Goal: Task Accomplishment & Management: Use online tool/utility

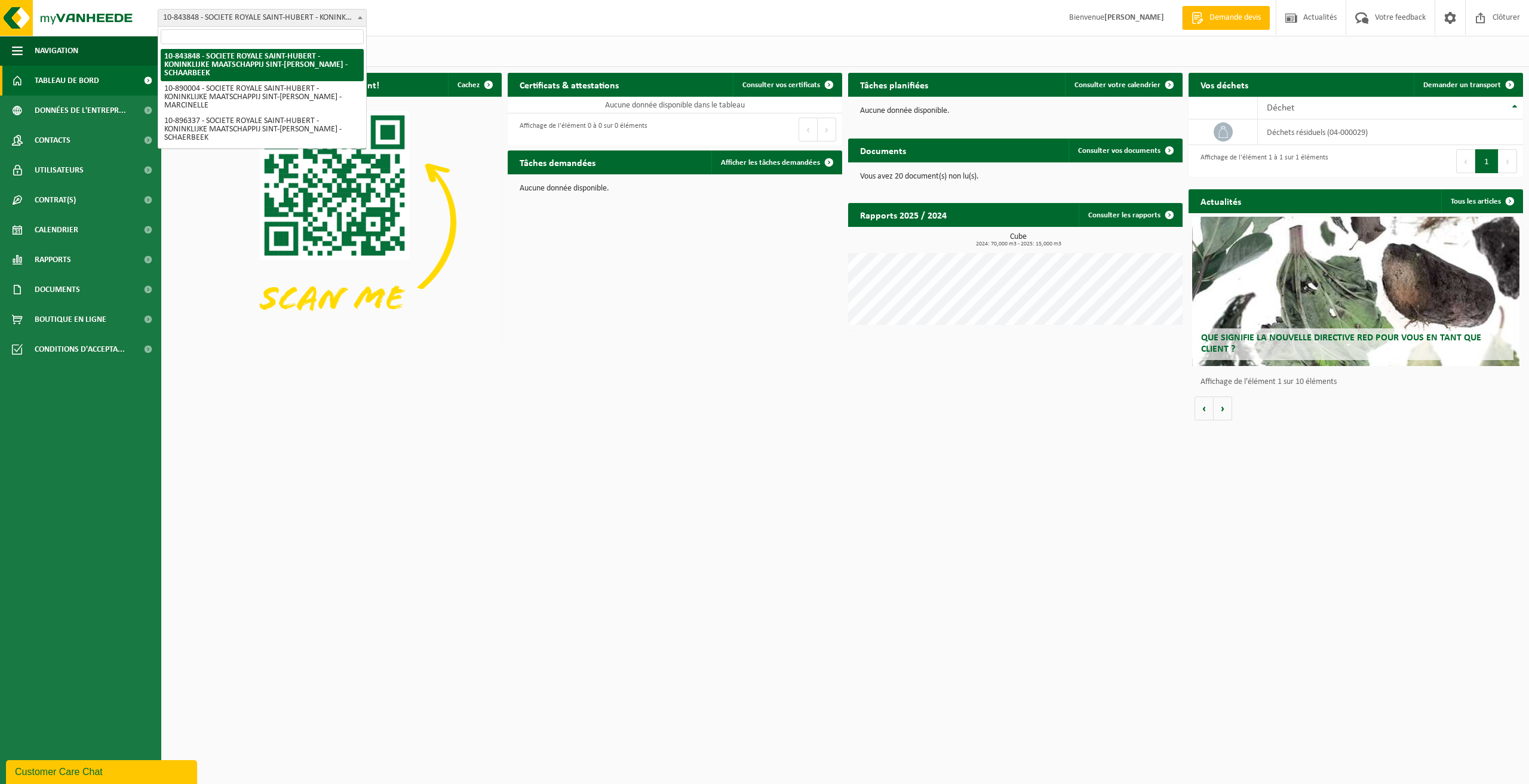
click at [240, 12] on span "10-843848 - SOCIETE ROYALE SAINT-HUBERT - KONINKLIJKE MAATSCHAPPIJ SINT-[PERSON…" at bounding box center [262, 18] width 208 height 17
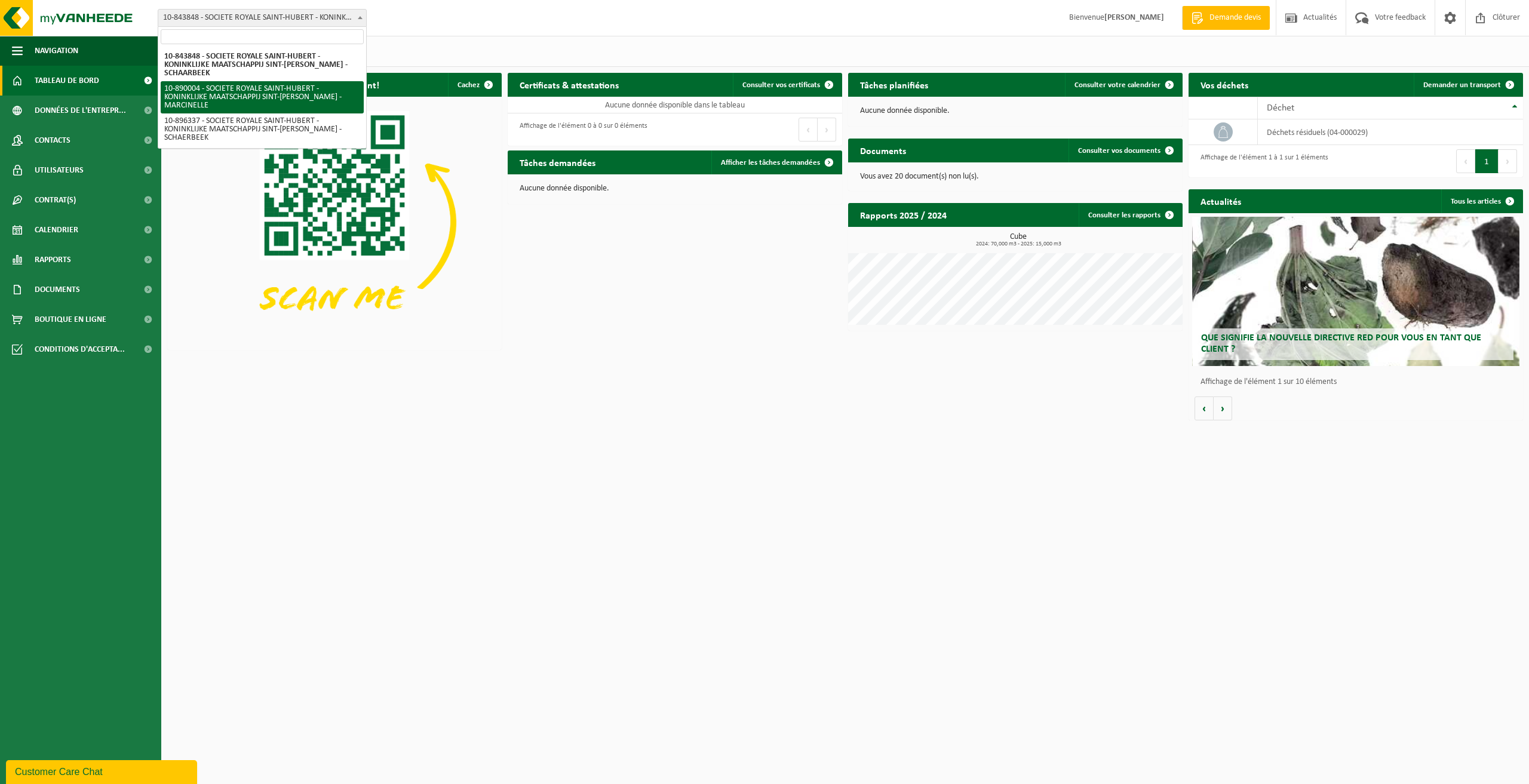
select select "114191"
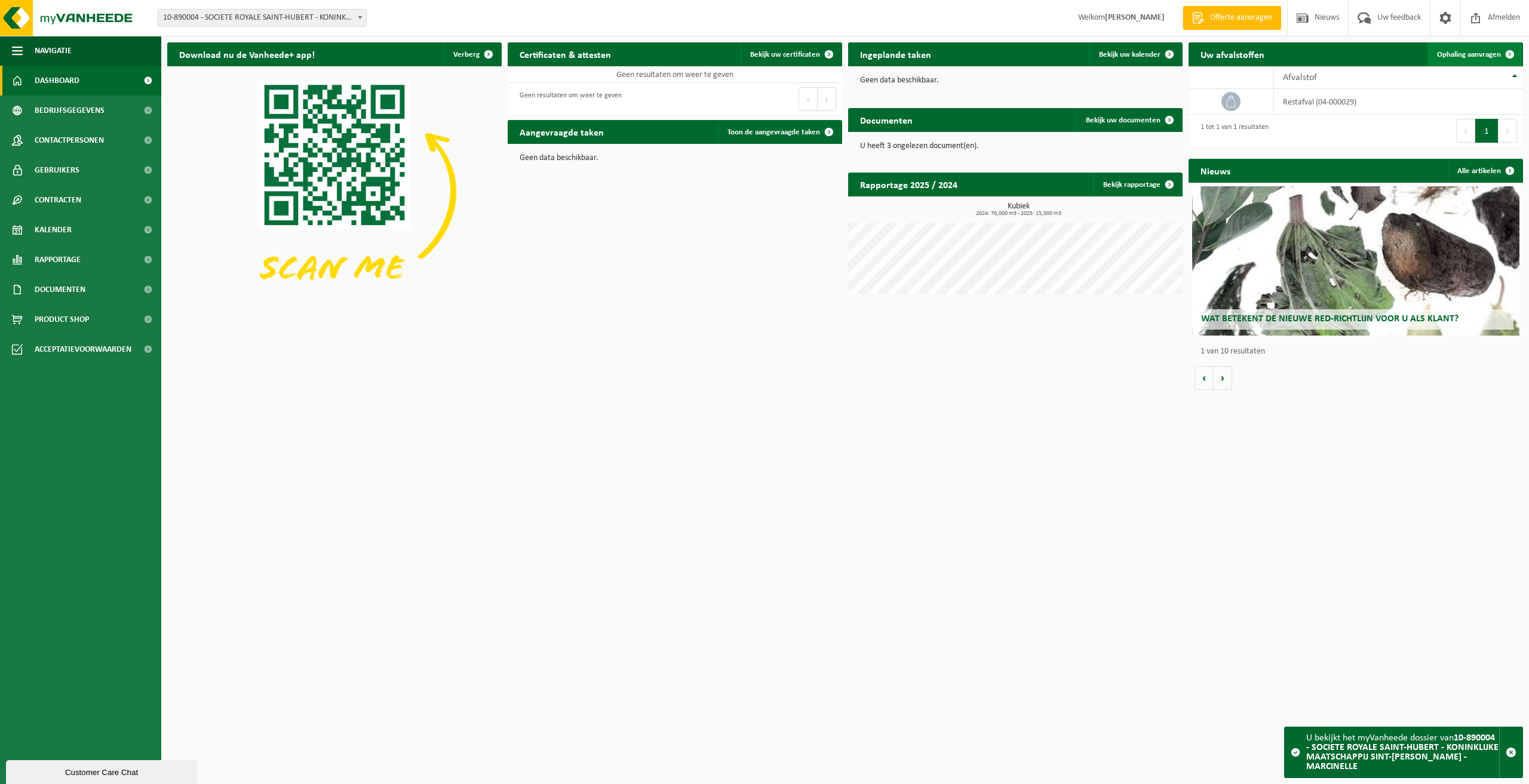
click at [1484, 58] on span "Ophaling aanvragen" at bounding box center [1469, 55] width 64 height 8
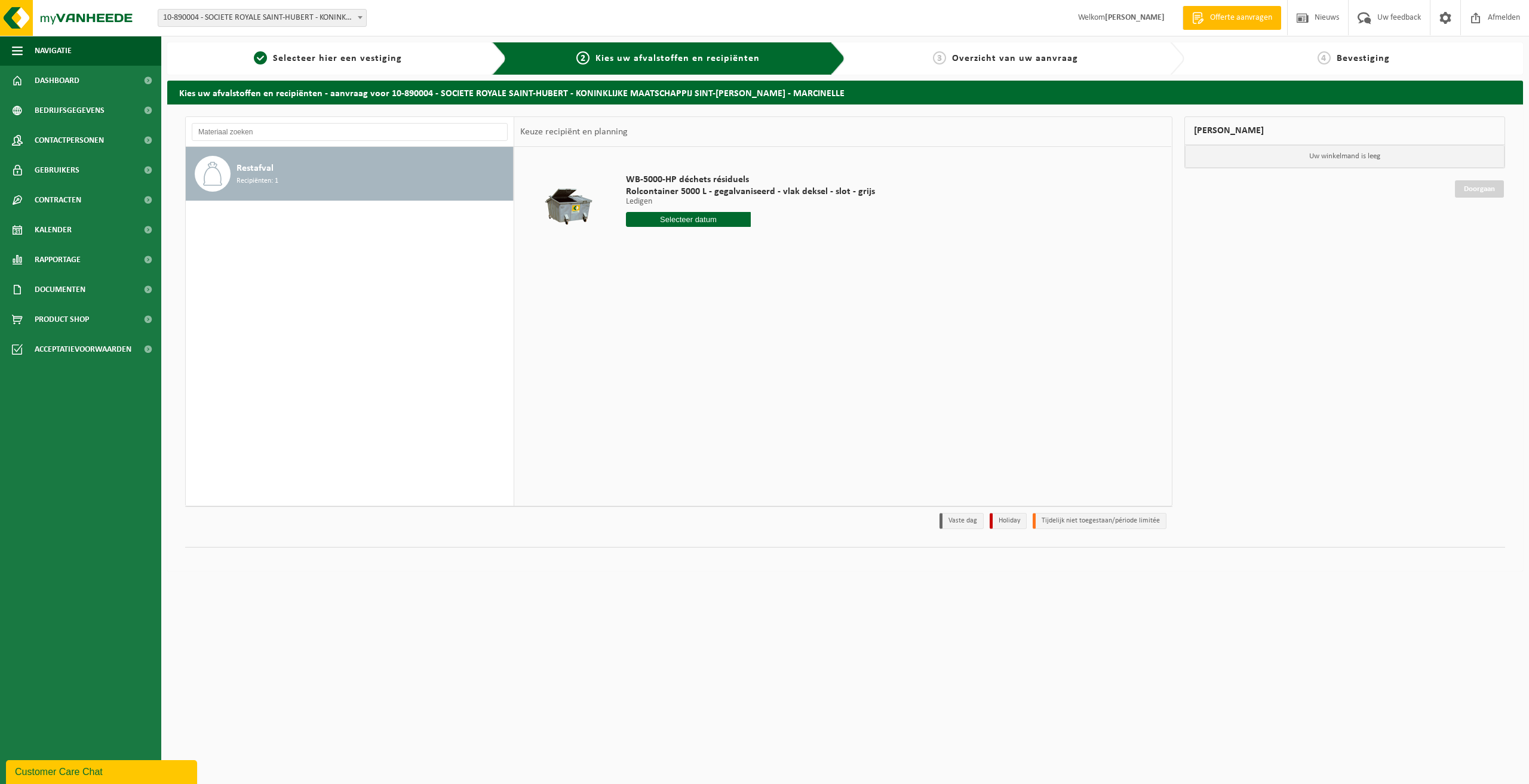
click at [217, 17] on span "10-890004 - SOCIETE ROYALE SAINT-HUBERT - KONINKLIJKE MAATSCHAPPIJ SINT-[PERSON…" at bounding box center [262, 18] width 208 height 17
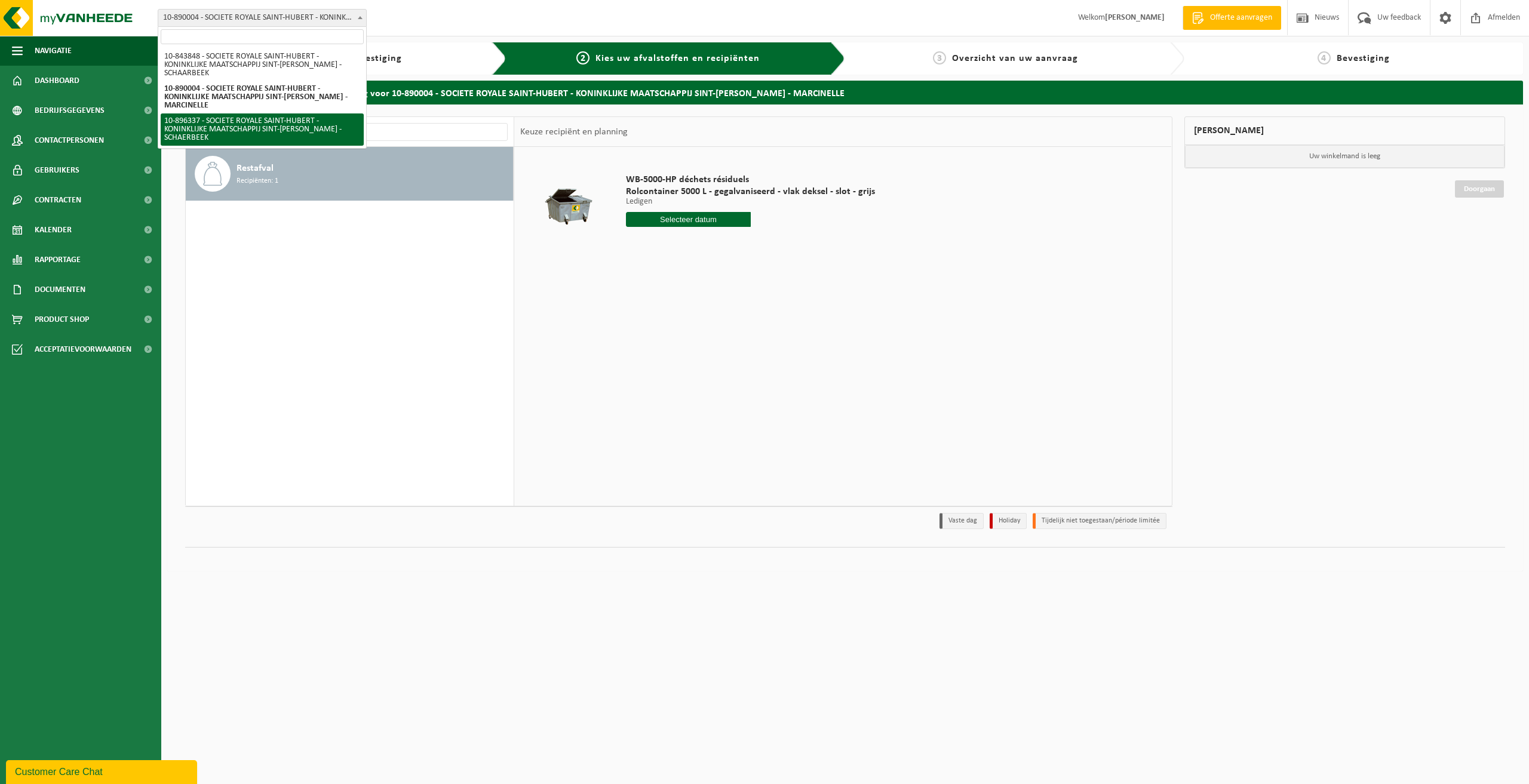
select select "117422"
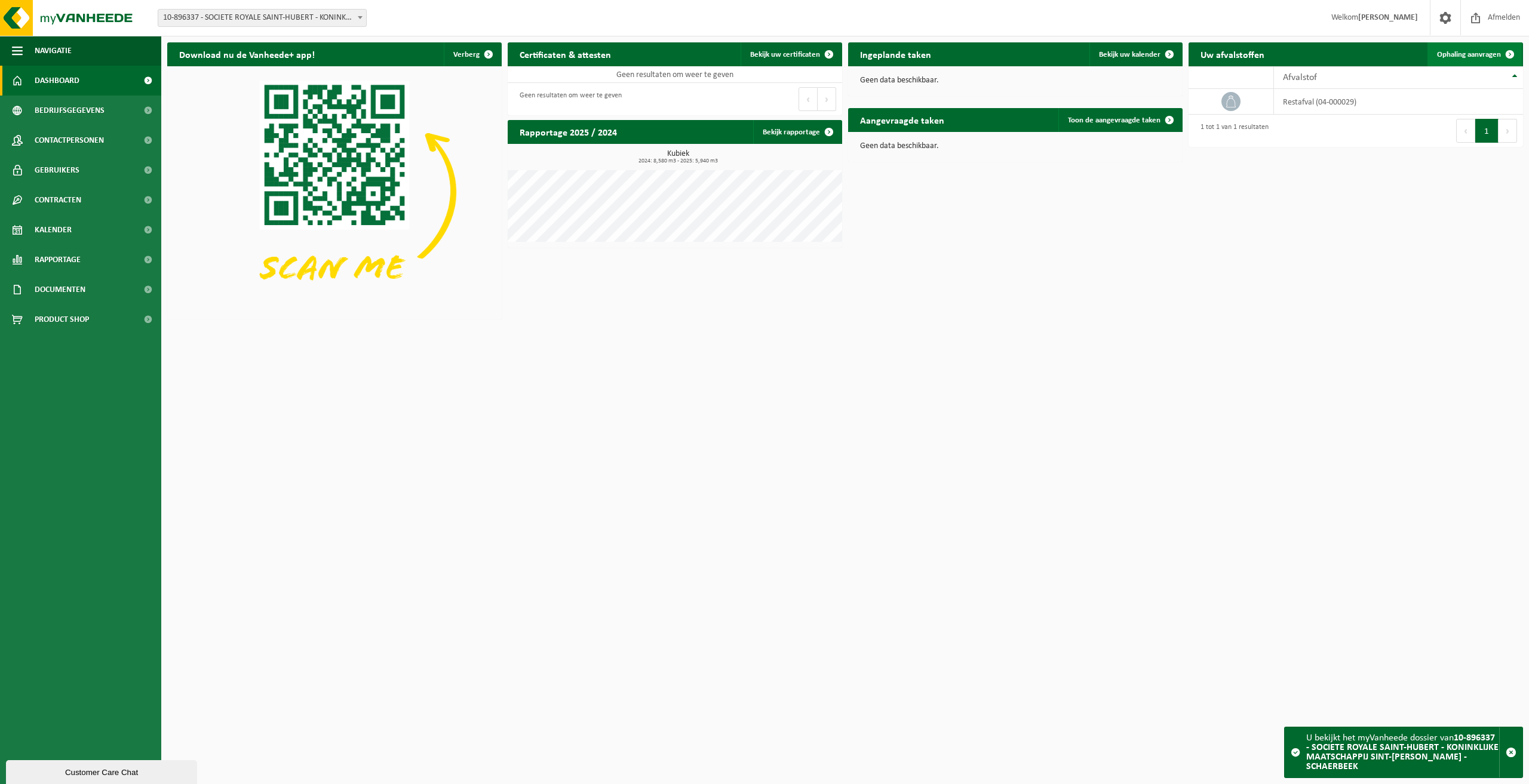
click at [1455, 57] on span "Ophaling aanvragen" at bounding box center [1469, 55] width 64 height 8
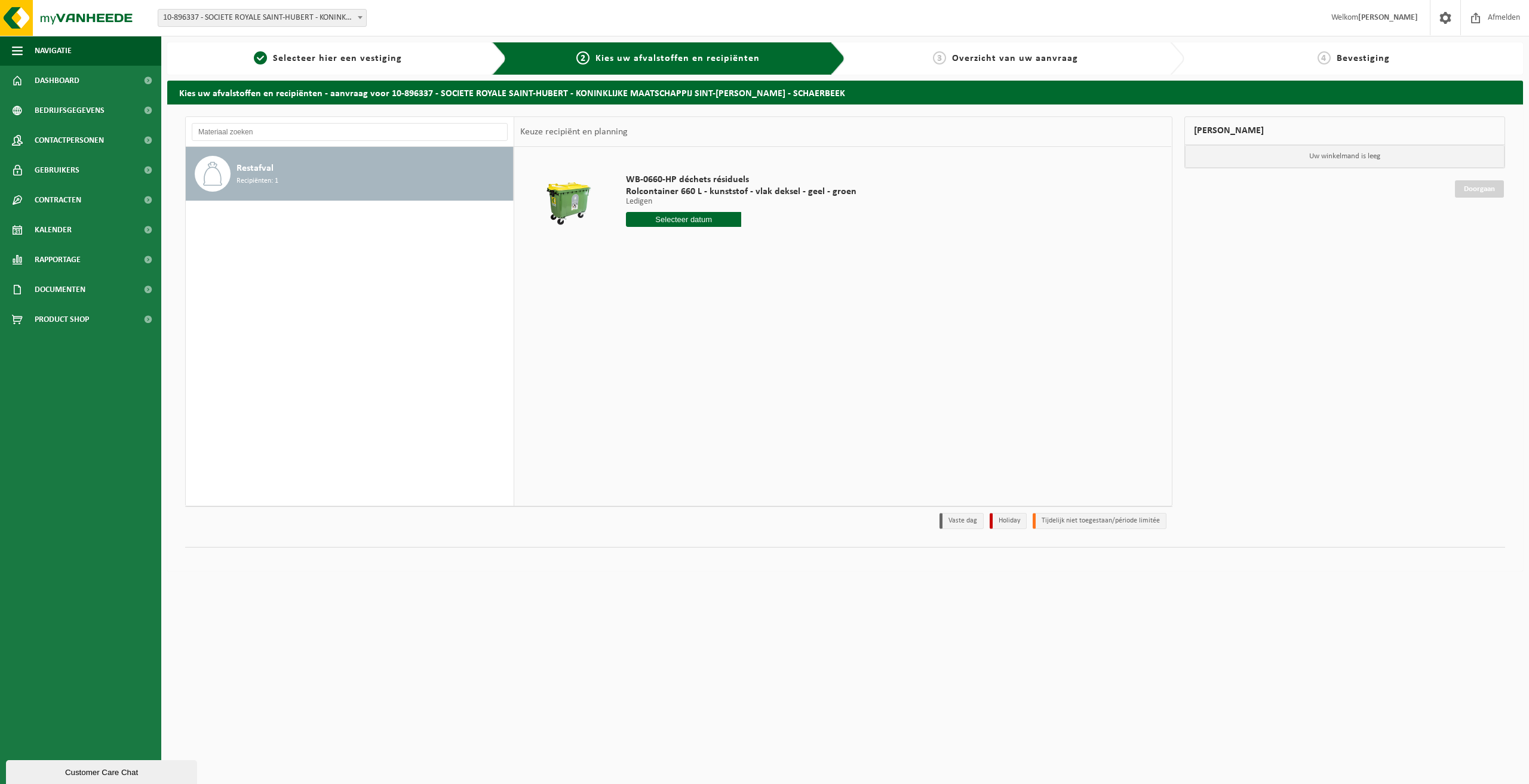
click at [669, 222] on input "text" at bounding box center [683, 220] width 115 height 15
click at [676, 324] on div "17" at bounding box center [678, 326] width 21 height 19
type input "Van 2025-09-17"
click at [668, 263] on button "In winkelmand" at bounding box center [660, 264] width 65 height 19
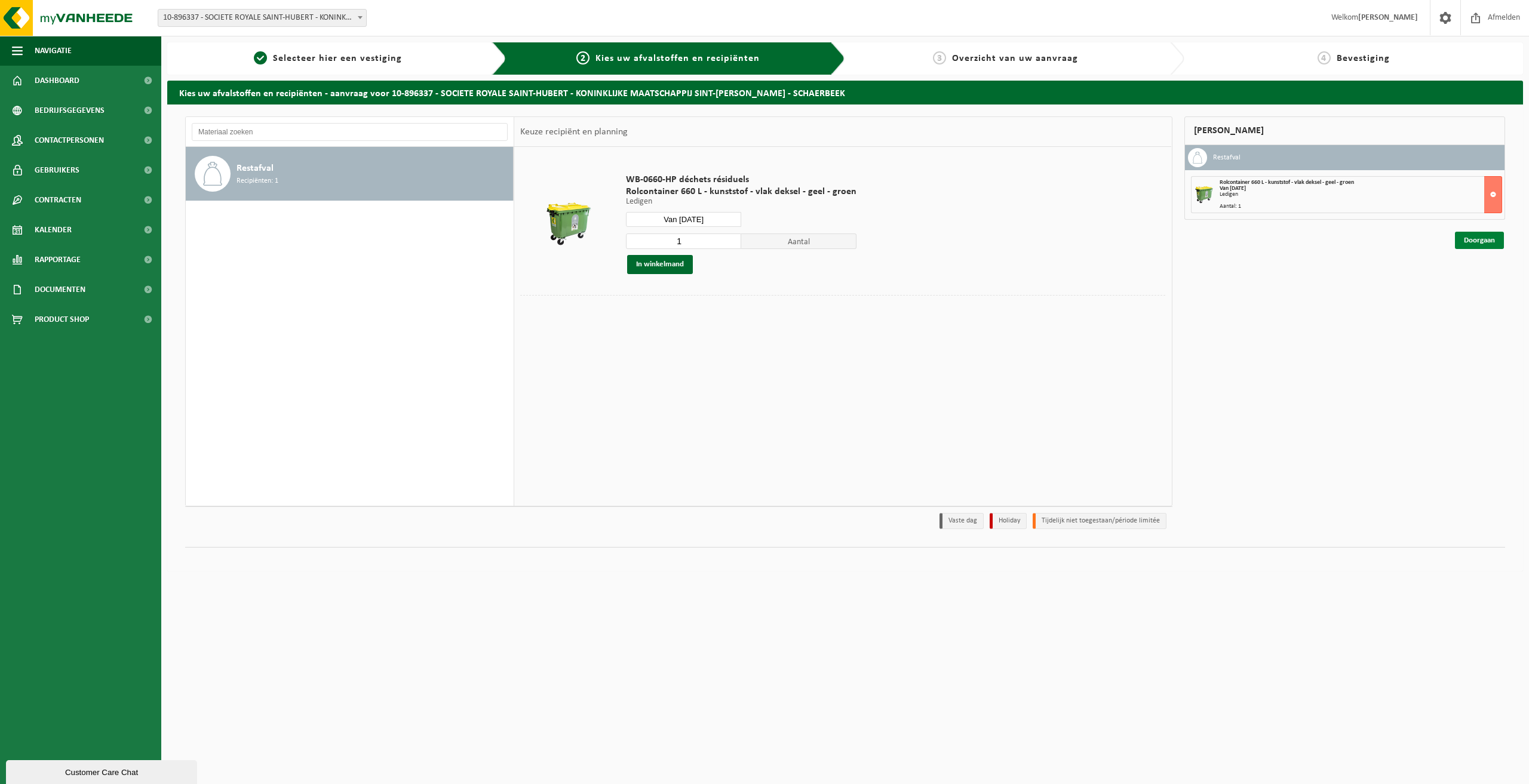
click at [1490, 235] on link "Doorgaan" at bounding box center [1479, 240] width 49 height 17
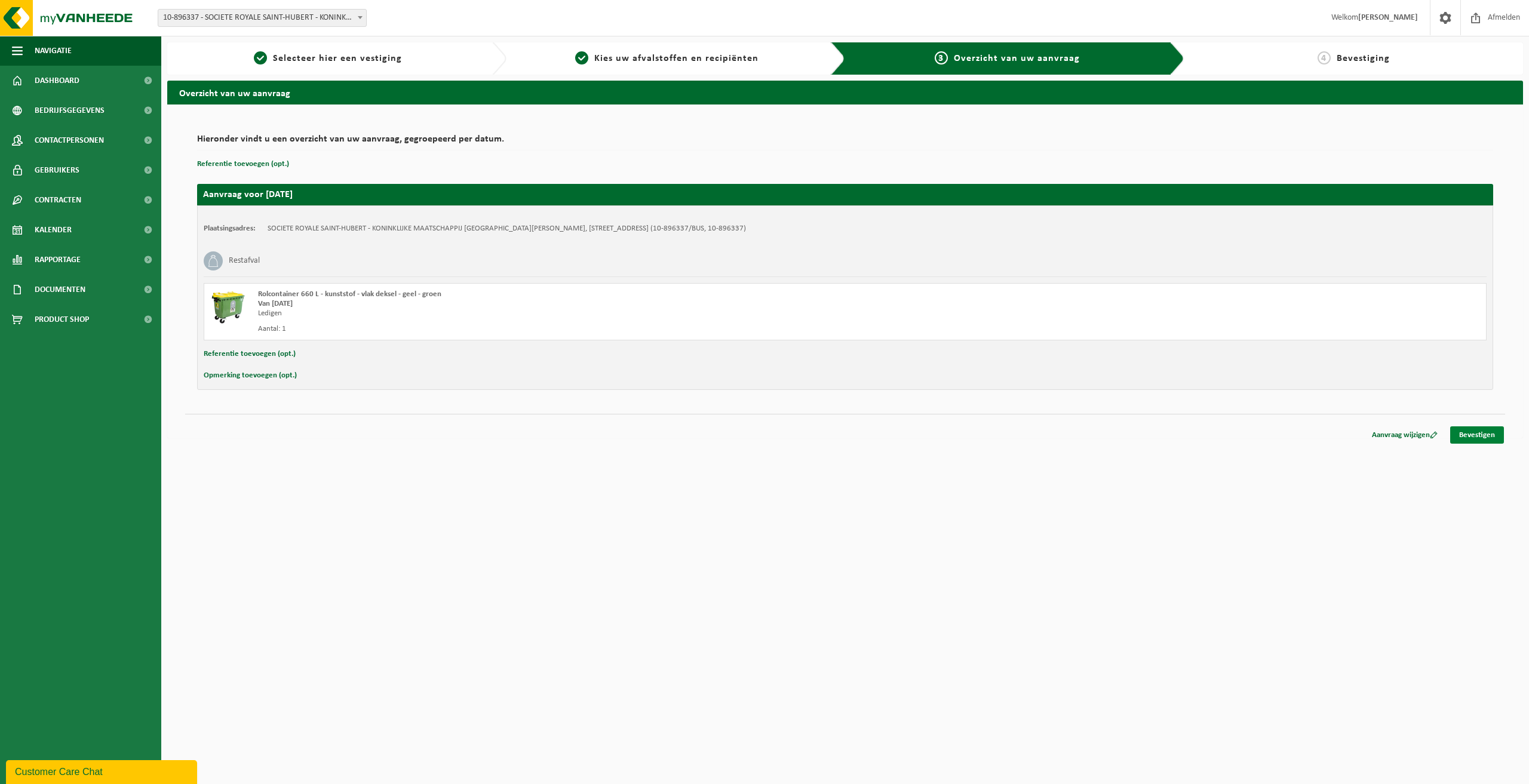
click at [1476, 441] on link "Bevestigen" at bounding box center [1476, 435] width 54 height 17
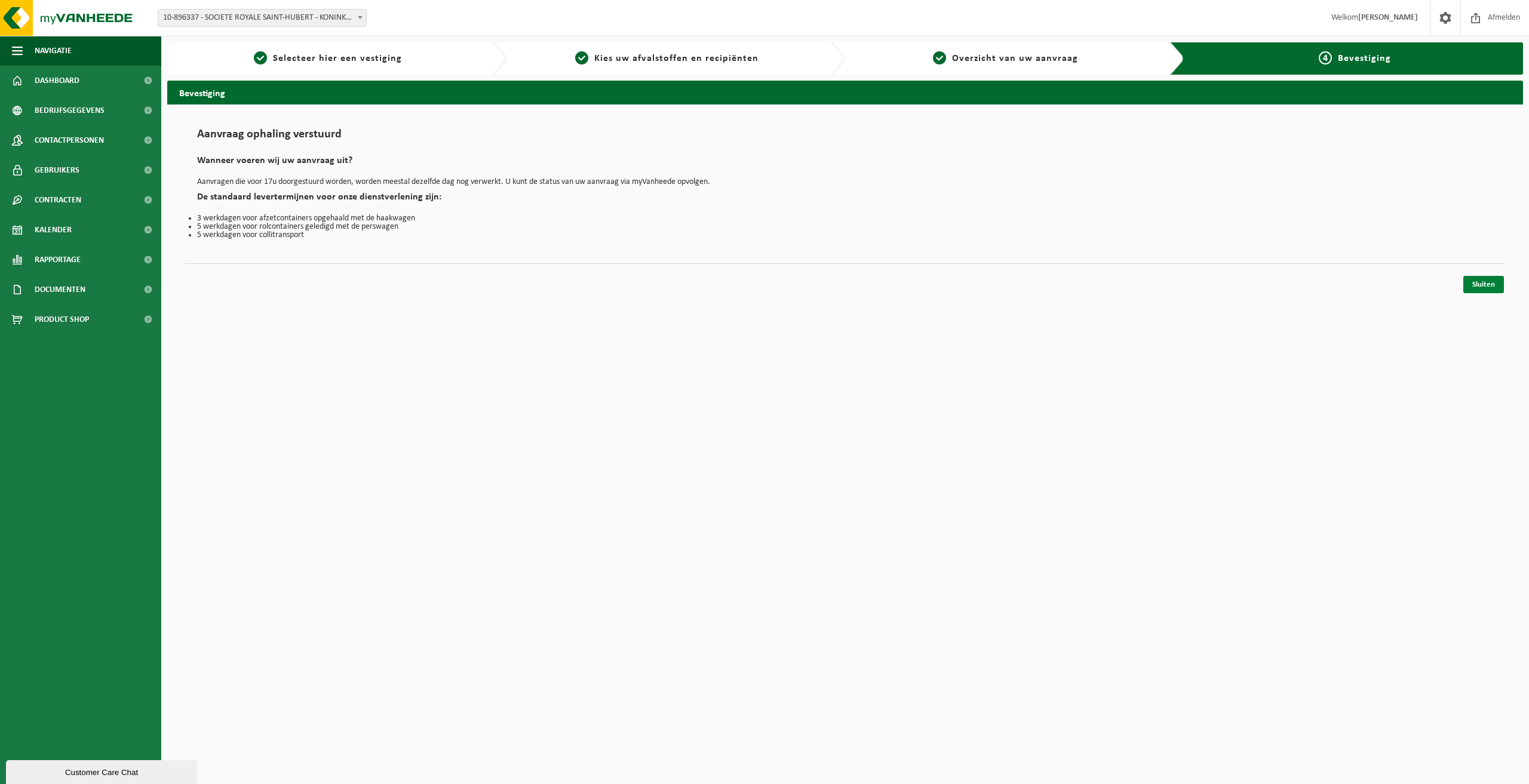
click at [1490, 280] on link "Sluiten" at bounding box center [1483, 284] width 40 height 17
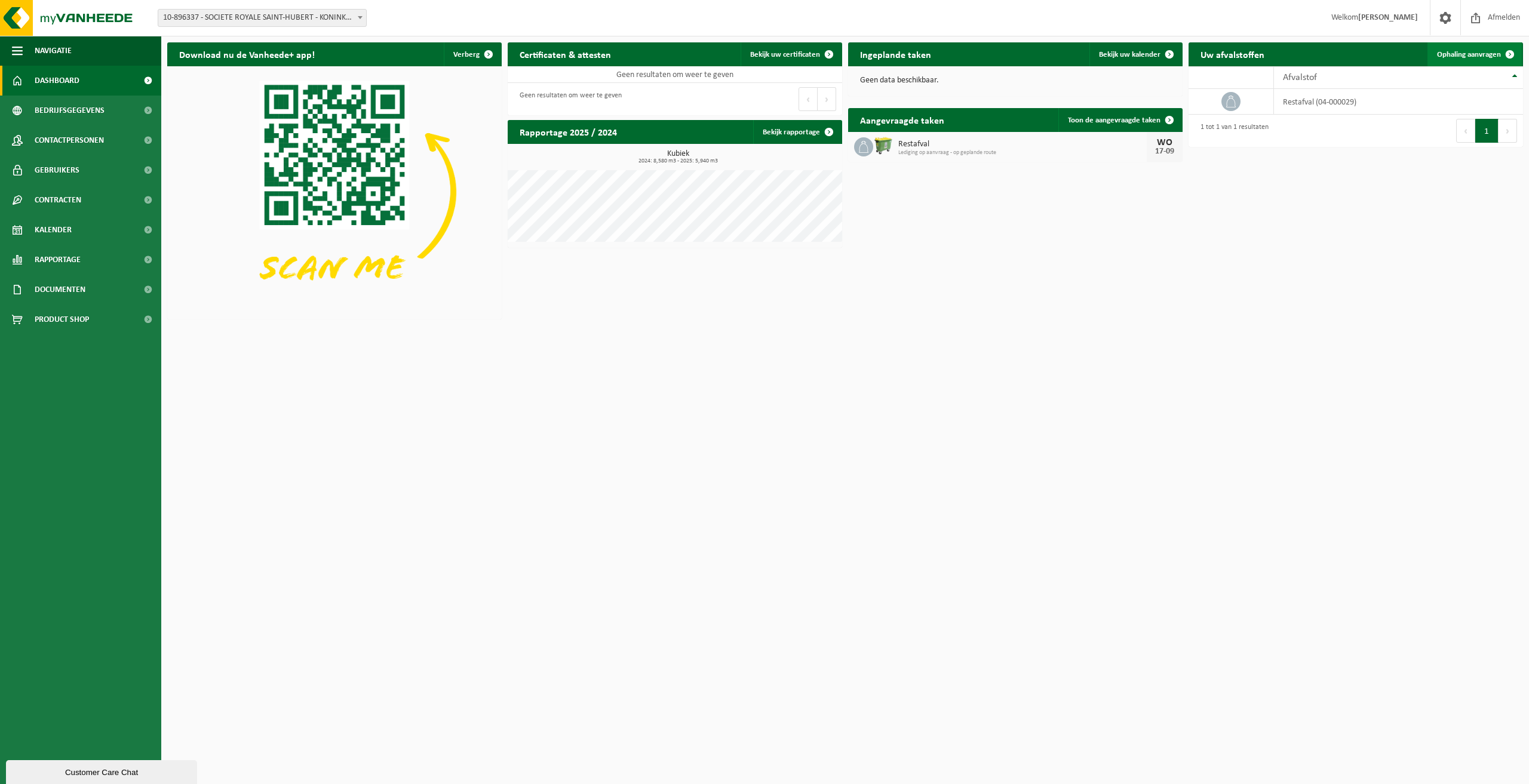
click at [1448, 60] on link "Ophaling aanvragen" at bounding box center [1474, 54] width 94 height 24
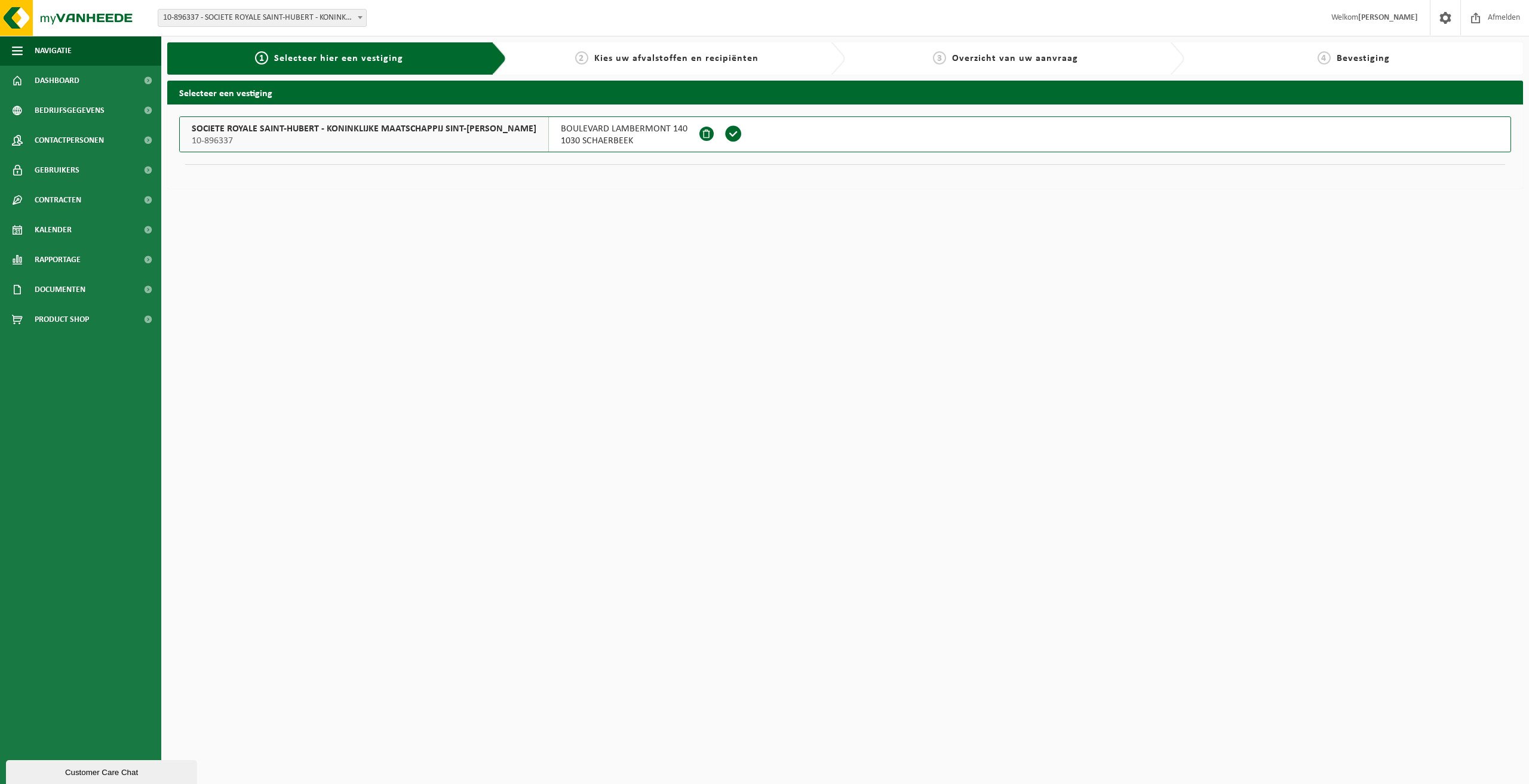
click at [724, 138] on span at bounding box center [733, 134] width 18 height 18
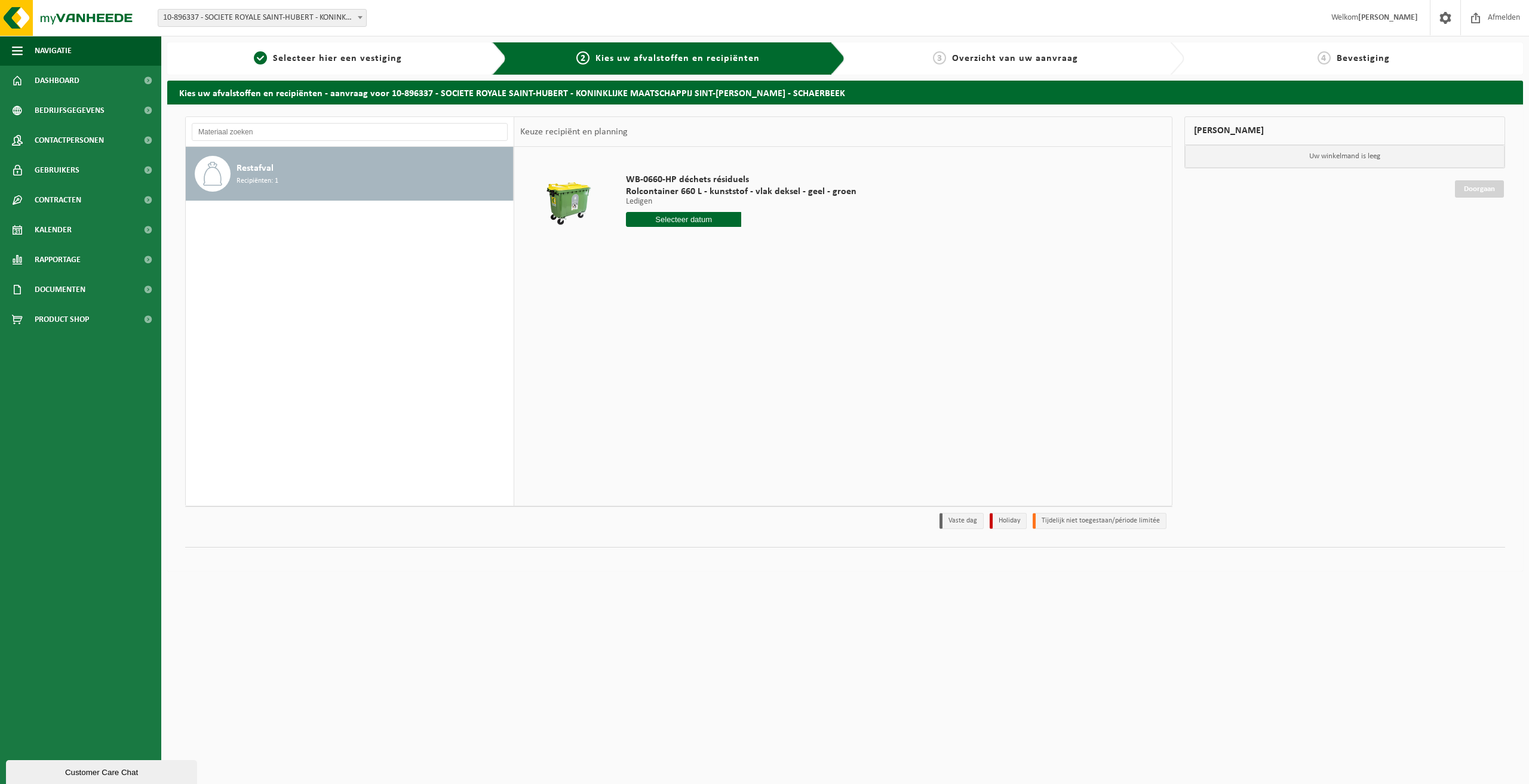
click at [691, 225] on input "text" at bounding box center [683, 220] width 115 height 15
click at [680, 339] on div "24" at bounding box center [678, 344] width 21 height 19
type input "Van [DATE]"
click at [672, 259] on button "In winkelmand" at bounding box center [660, 264] width 65 height 19
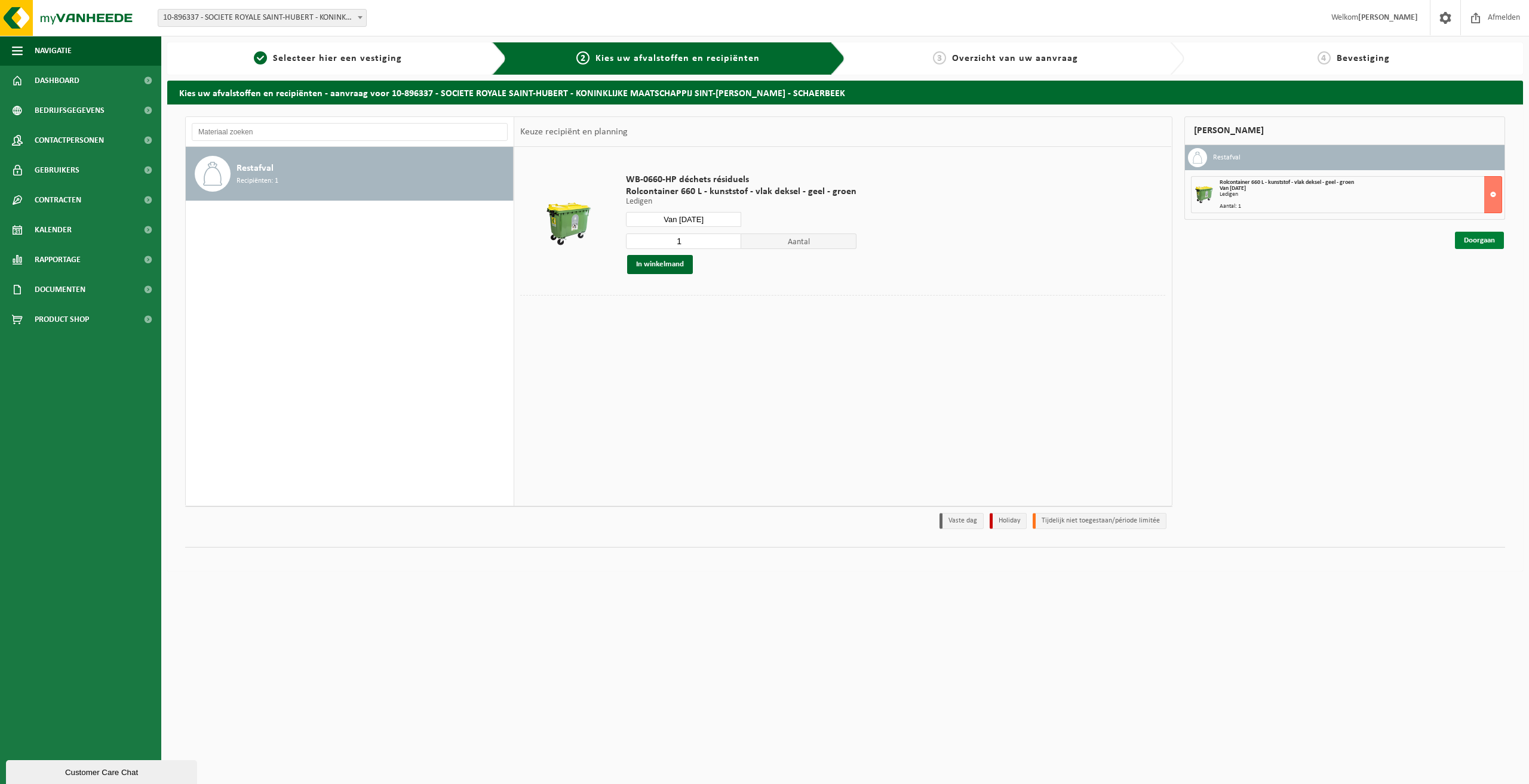
click at [1503, 242] on link "Doorgaan" at bounding box center [1479, 240] width 49 height 17
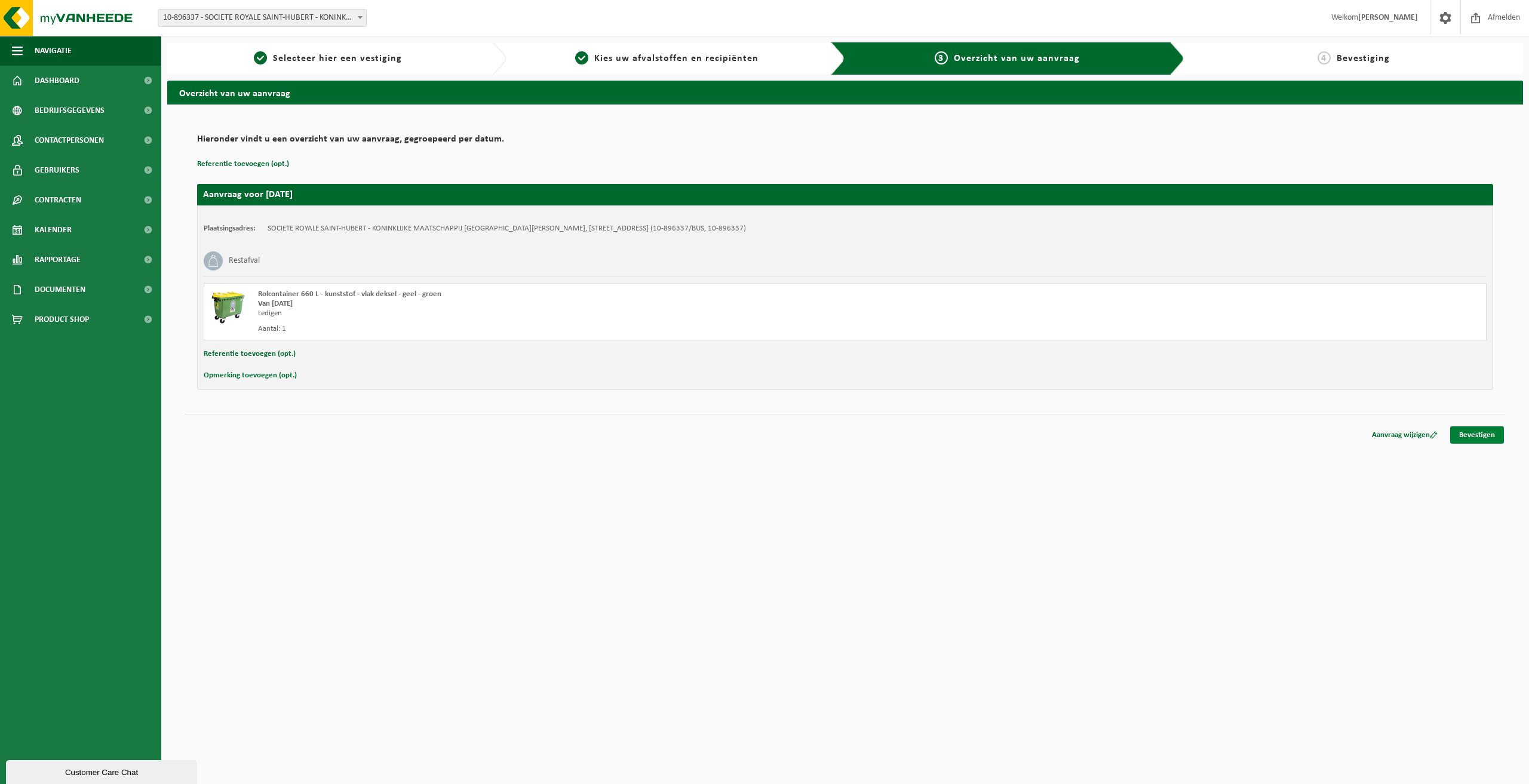
click at [1474, 440] on link "Bevestigen" at bounding box center [1476, 435] width 54 height 17
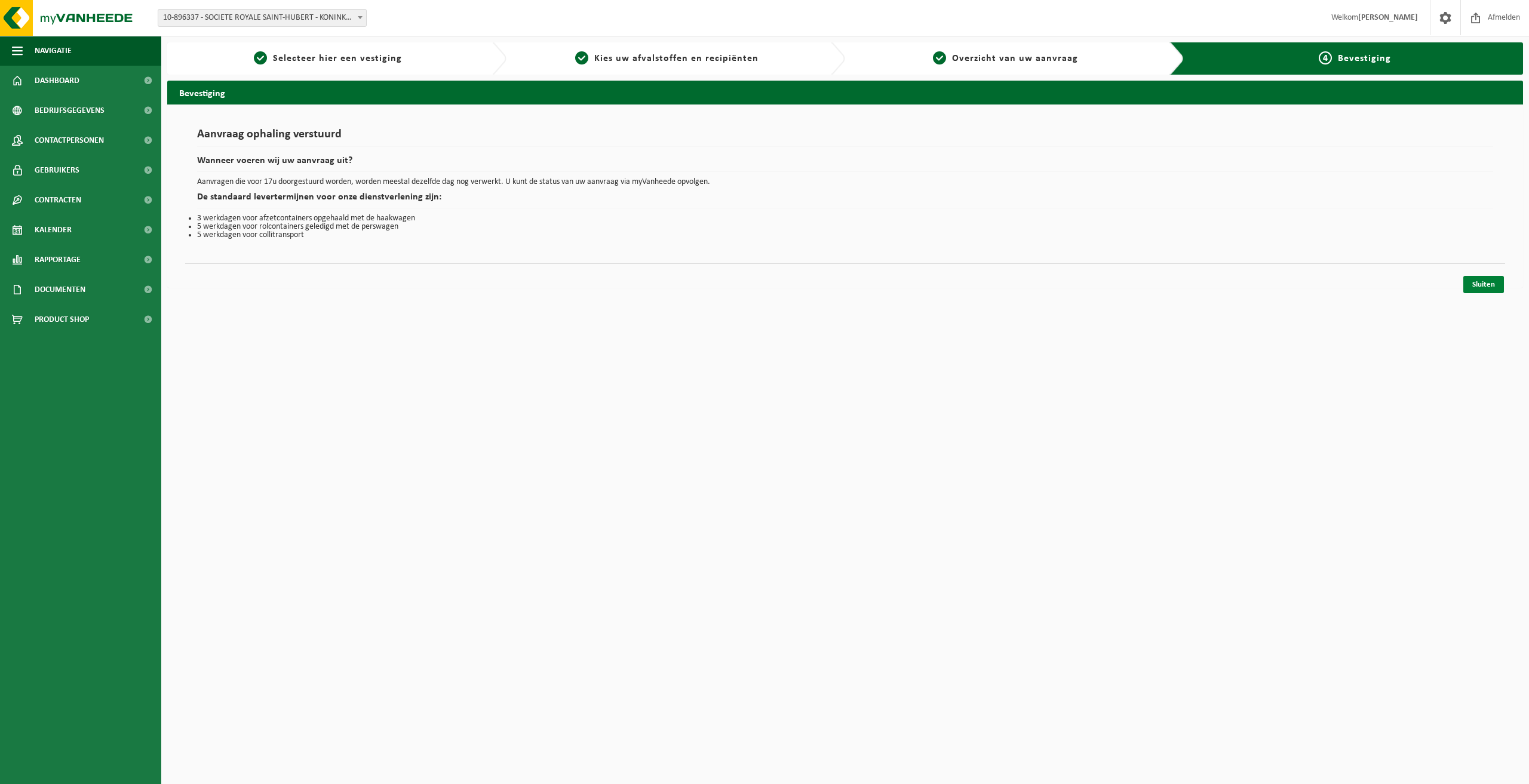
click at [1489, 283] on link "Sluiten" at bounding box center [1483, 284] width 40 height 17
